Goal: Transaction & Acquisition: Book appointment/travel/reservation

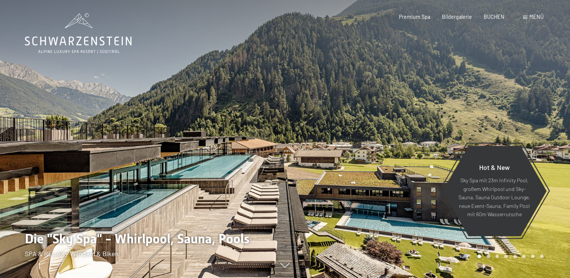
click at [532, 18] on span "Menü" at bounding box center [536, 17] width 14 height 6
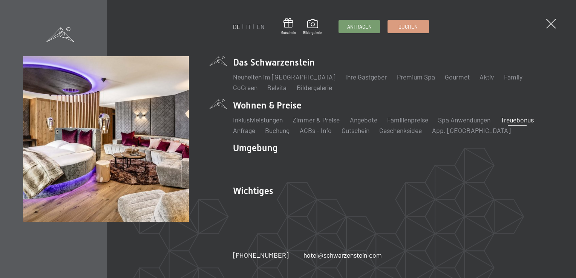
click at [527, 121] on link "Treuebonus" at bounding box center [516, 120] width 33 height 8
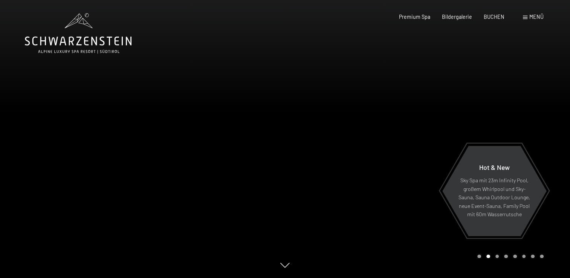
click at [527, 17] on span at bounding box center [525, 17] width 5 height 3
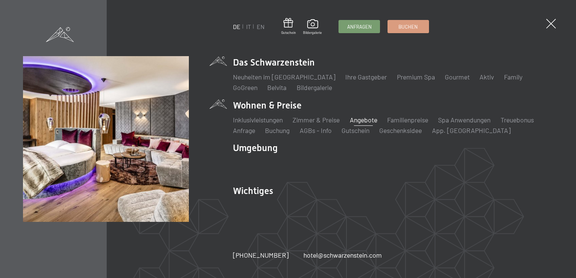
click at [374, 121] on link "Angebote" at bounding box center [363, 120] width 27 height 8
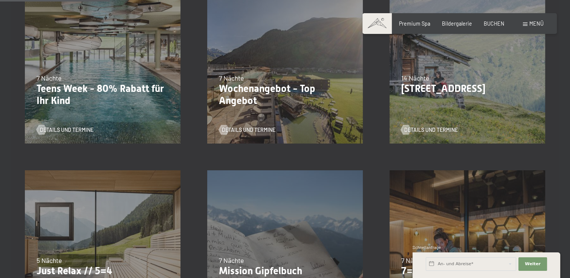
scroll to position [339, 0]
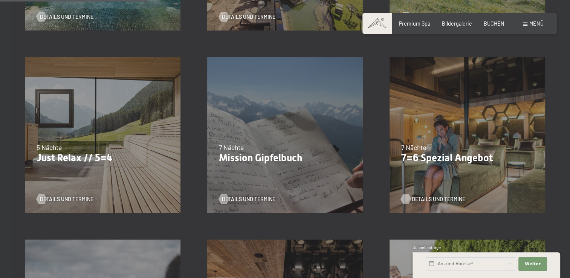
click at [429, 201] on span "Details und Termine" at bounding box center [438, 200] width 53 height 8
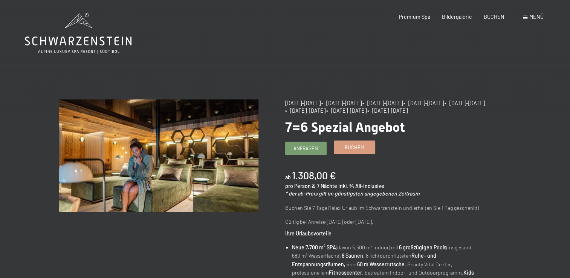
click at [343, 148] on link "Buchen" at bounding box center [354, 147] width 41 height 12
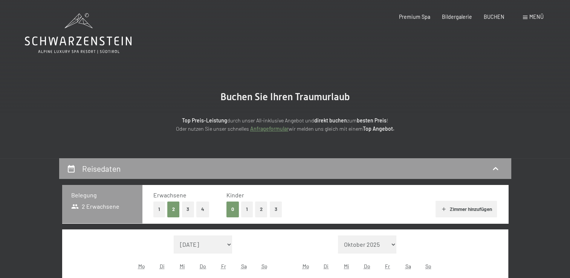
select select "[DATE]"
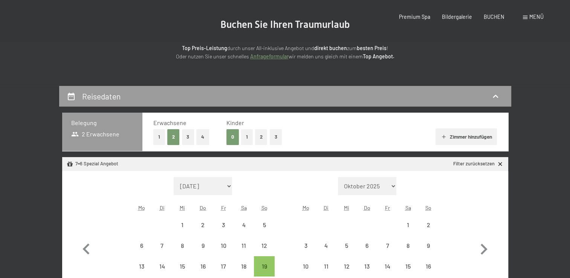
select select "[DATE]"
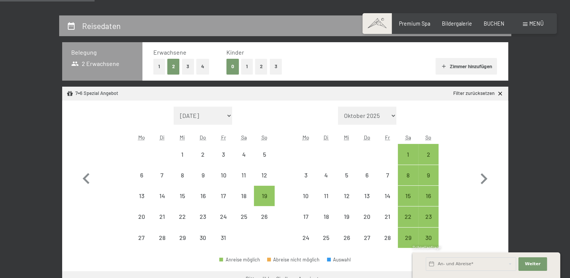
scroll to position [188, 0]
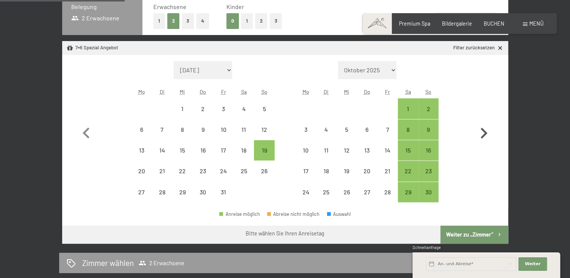
click at [482, 136] on icon "button" at bounding box center [484, 133] width 7 height 11
select select "[DATE]"
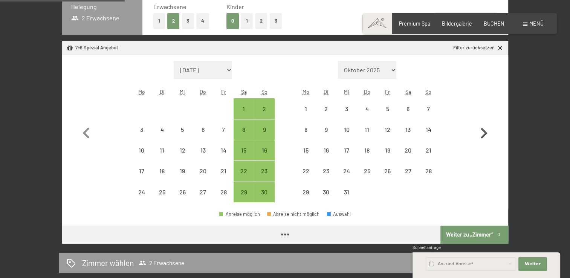
select select "[DATE]"
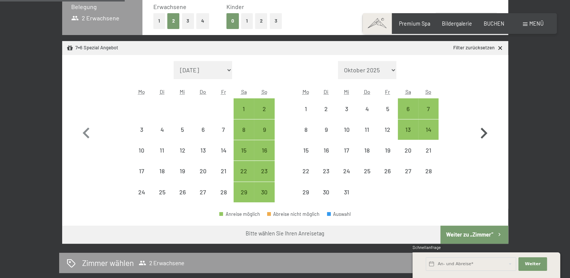
click at [482, 136] on icon "button" at bounding box center [484, 133] width 7 height 11
select select "[DATE]"
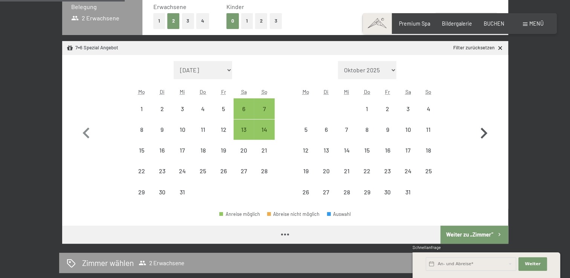
select select "[DATE]"
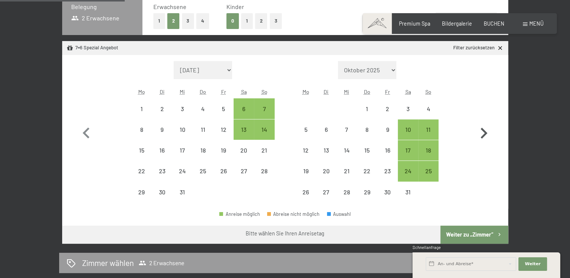
click at [483, 137] on icon "button" at bounding box center [484, 133] width 22 height 22
select select "[DATE]"
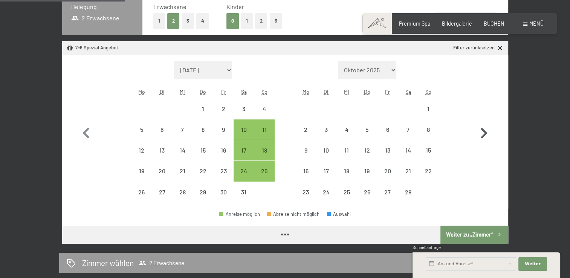
select select "[DATE]"
click at [267, 171] on div "25" at bounding box center [264, 177] width 19 height 19
select select "[DATE]"
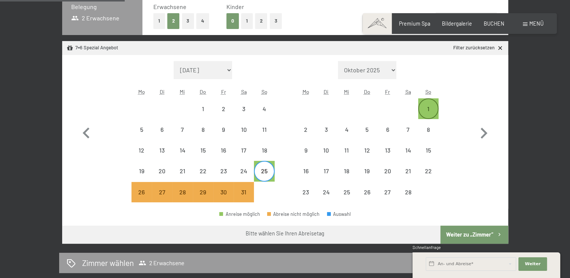
click at [428, 106] on div "1" at bounding box center [428, 115] width 19 height 19
select select "[DATE]"
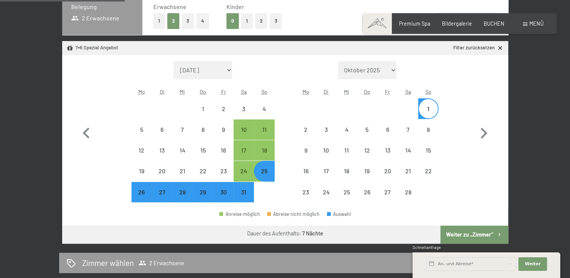
select select "[DATE]"
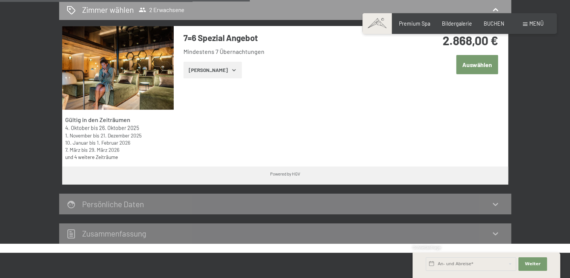
scroll to position [377, 0]
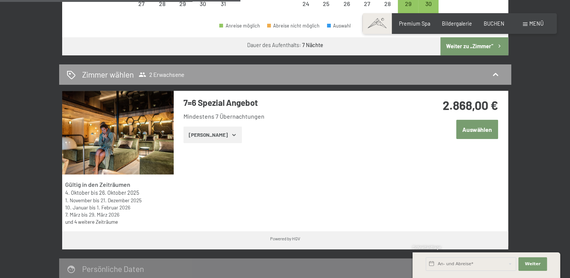
click at [231, 135] on icon "button" at bounding box center [234, 135] width 6 height 6
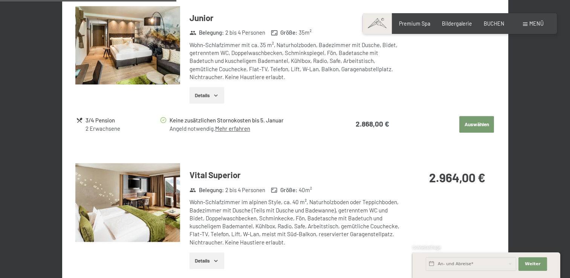
scroll to position [716, 0]
